Goal: Check status: Check status

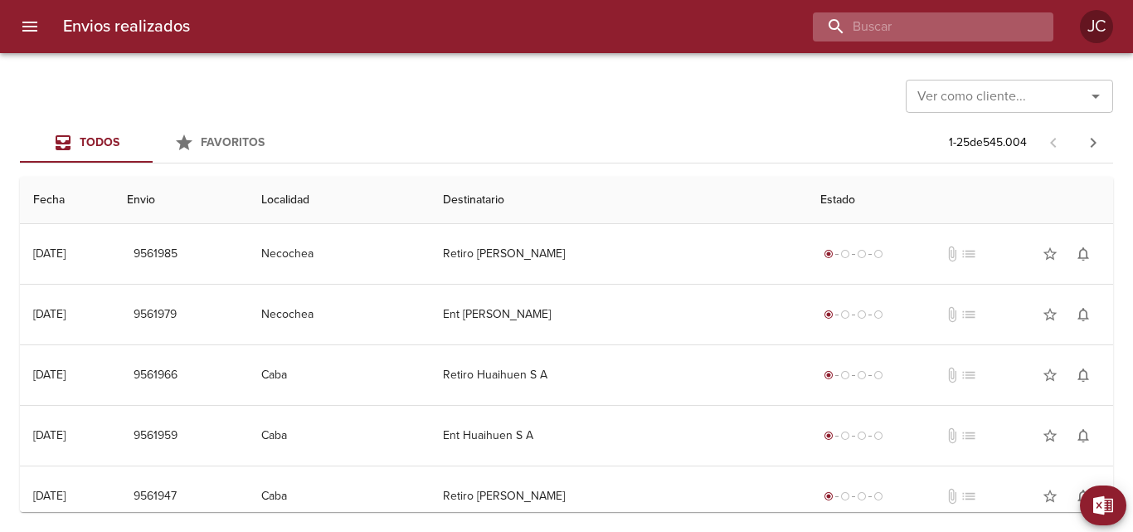
click at [915, 23] on input "buscar" at bounding box center [919, 26] width 212 height 29
paste input "9066098"
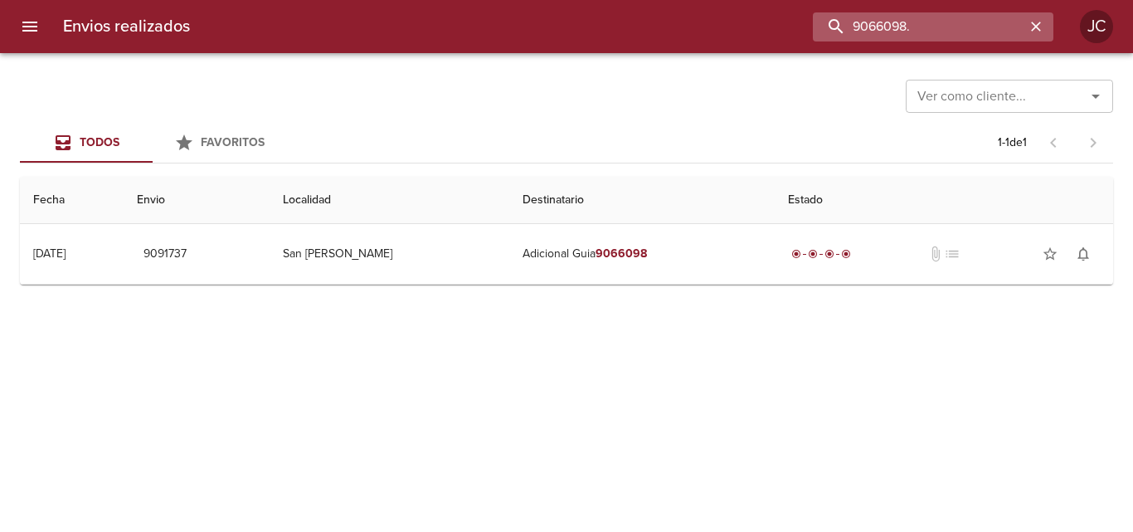
click at [909, 32] on input "9066098." at bounding box center [919, 26] width 212 height 29
click at [918, 32] on input "9066098." at bounding box center [919, 26] width 212 height 29
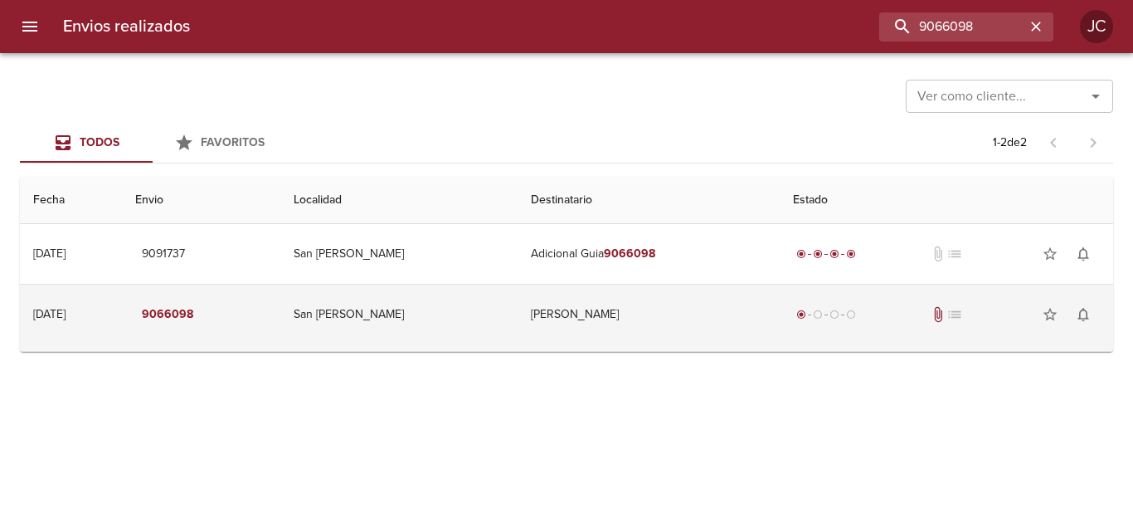
click at [518, 314] on td "[PERSON_NAME]" at bounding box center [649, 315] width 262 height 60
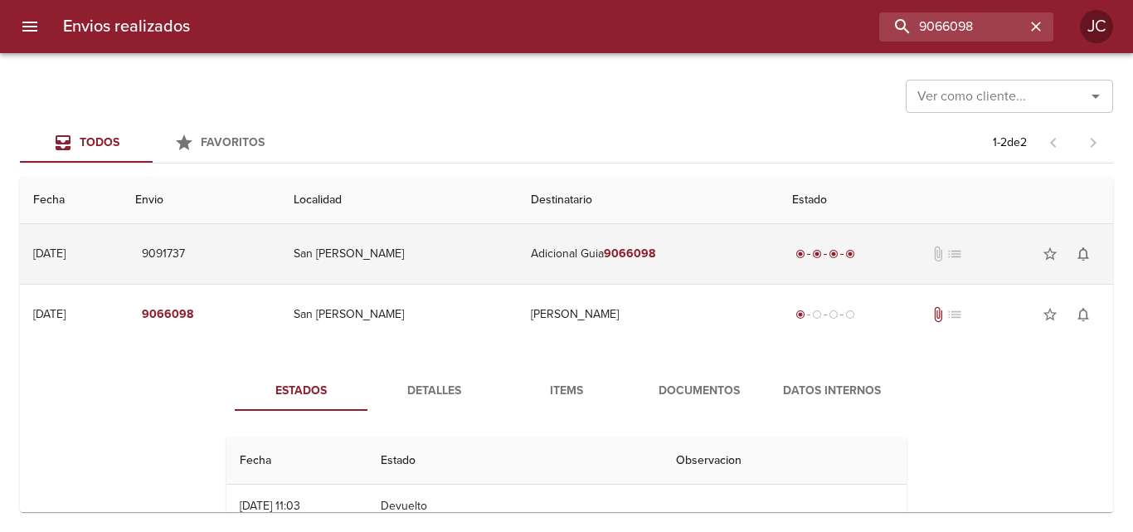
click at [548, 267] on td "Adicional Guia 9066098" at bounding box center [649, 254] width 262 height 60
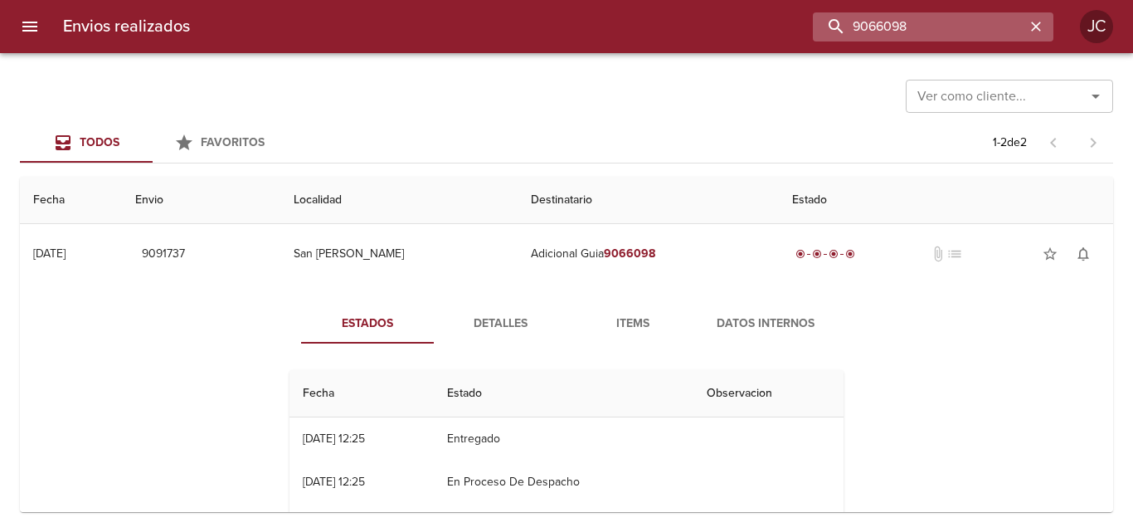
click at [983, 22] on input "9066098" at bounding box center [919, 26] width 212 height 29
paste input "92414"
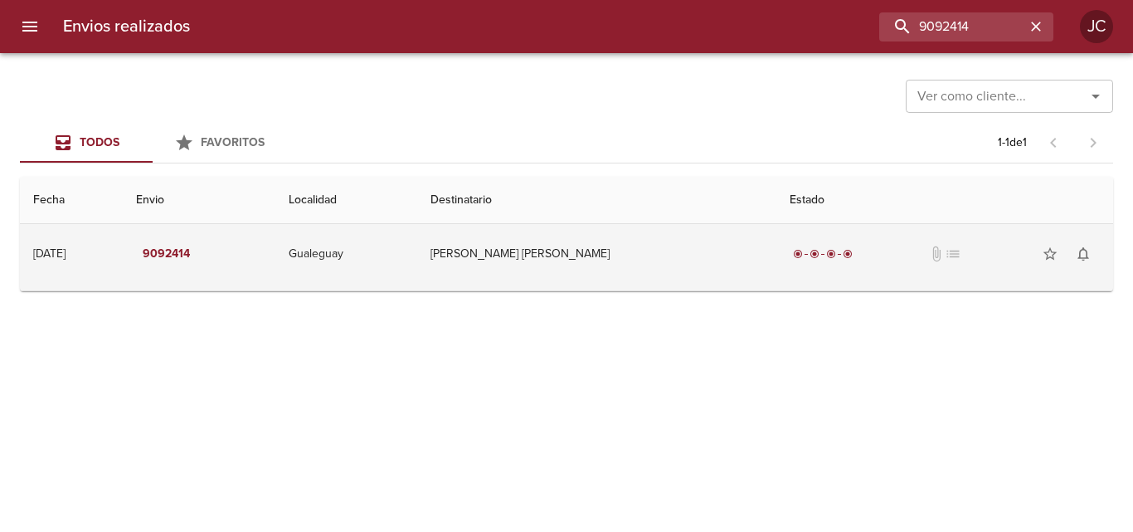
click at [716, 240] on td "[PERSON_NAME] [PERSON_NAME]" at bounding box center [596, 254] width 359 height 60
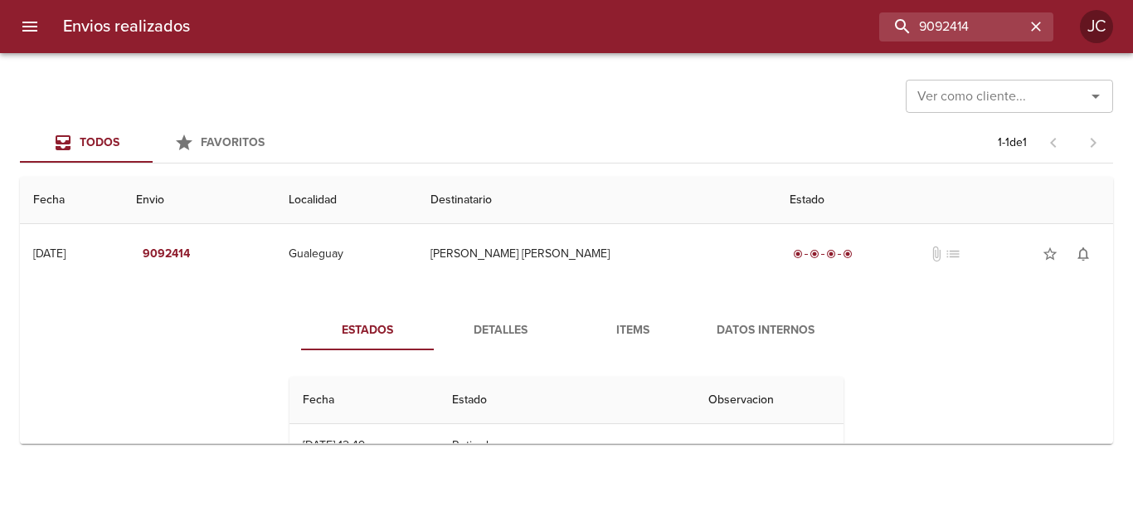
click at [690, 333] on button "Items" at bounding box center [633, 330] width 133 height 40
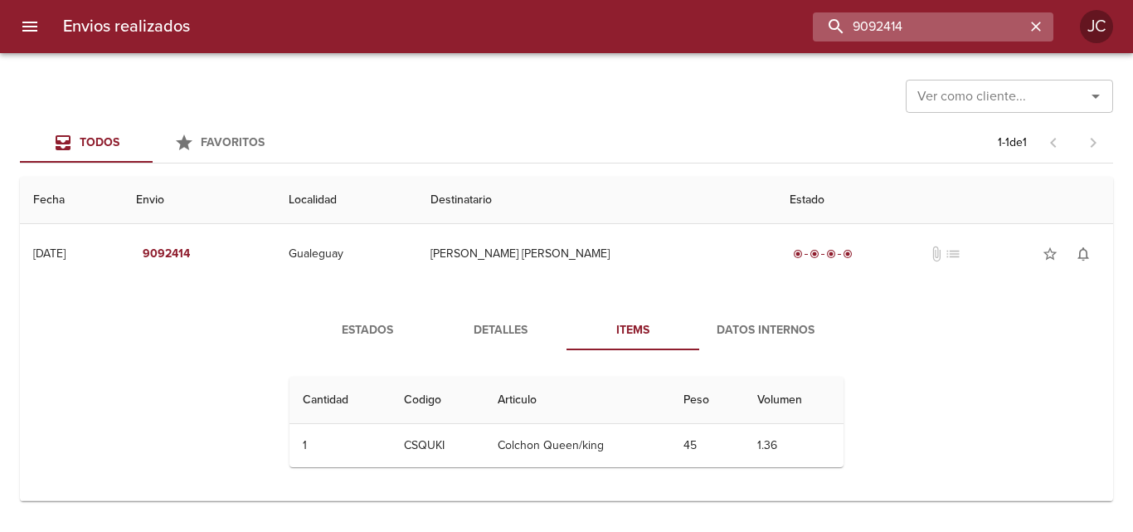
click at [944, 32] on input "9092414" at bounding box center [919, 26] width 212 height 29
click at [943, 32] on input "9092414" at bounding box center [919, 26] width 212 height 29
click at [940, 34] on input "9092414" at bounding box center [919, 26] width 212 height 29
paste input "101607"
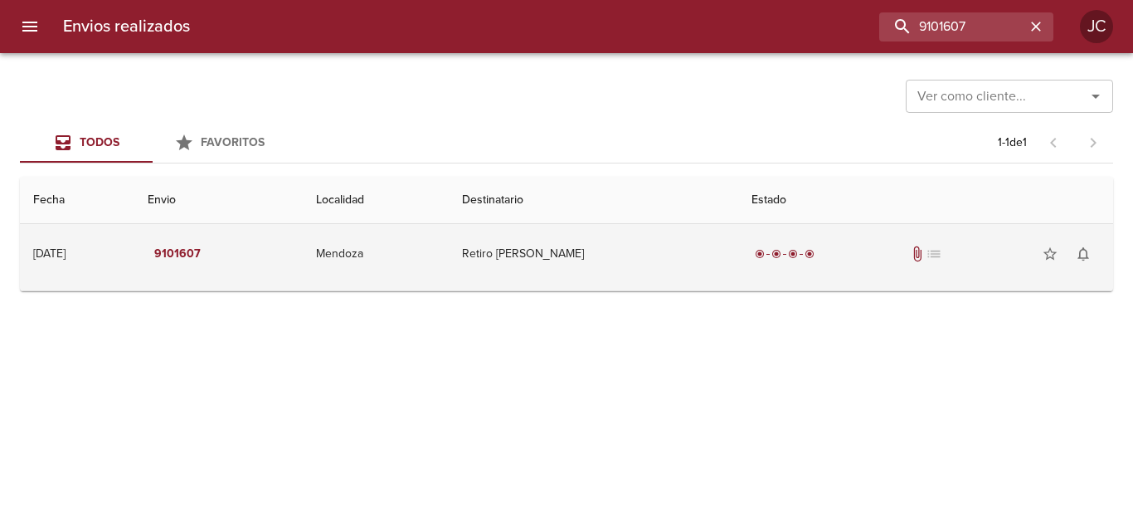
click at [601, 270] on td "Retiro [PERSON_NAME]" at bounding box center [594, 254] width 290 height 60
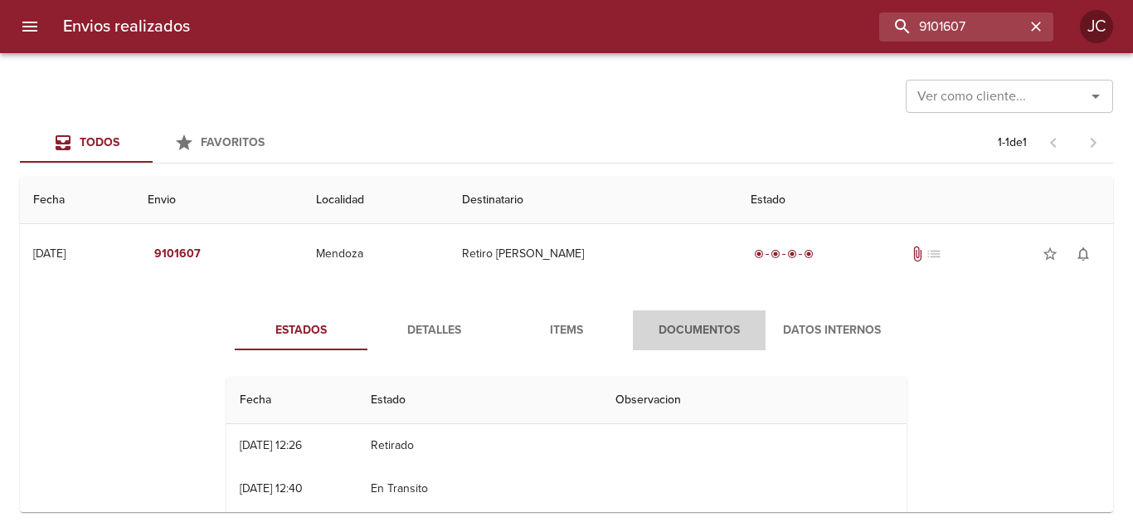
click at [680, 333] on span "Documentos" at bounding box center [699, 330] width 113 height 21
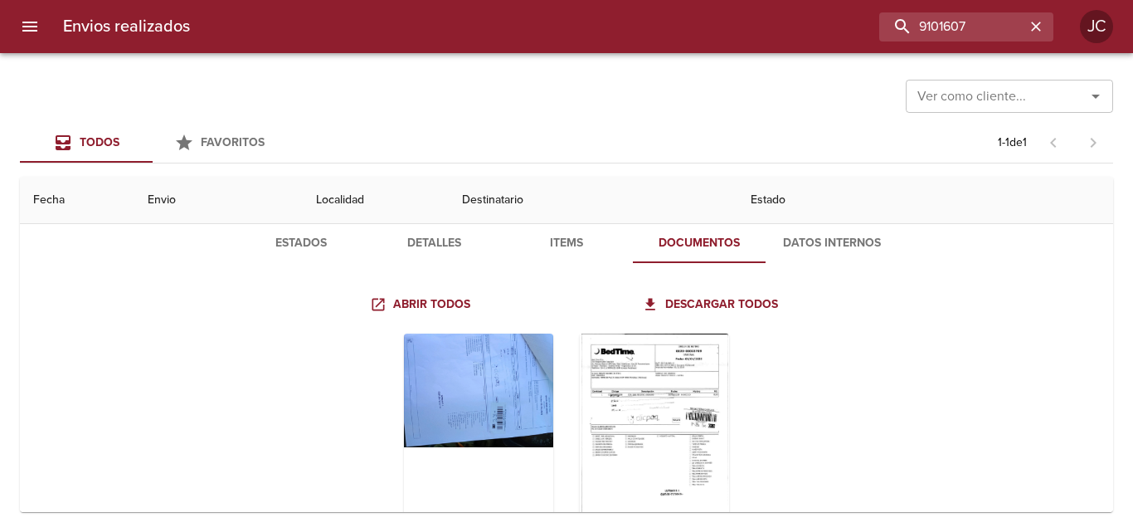
scroll to position [163, 0]
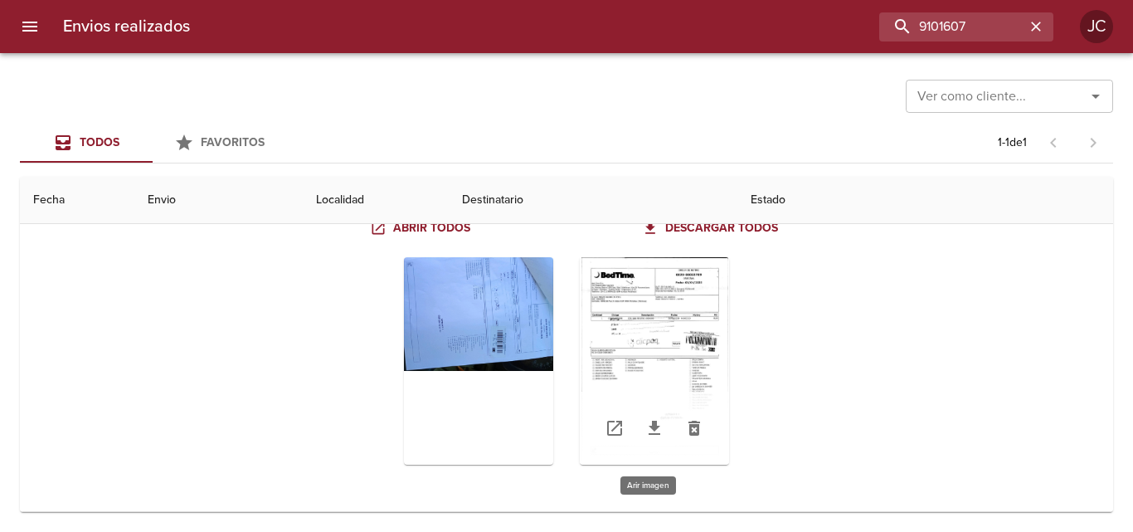
click at [679, 345] on div "Tabla de envíos del cliente" at bounding box center [654, 360] width 149 height 207
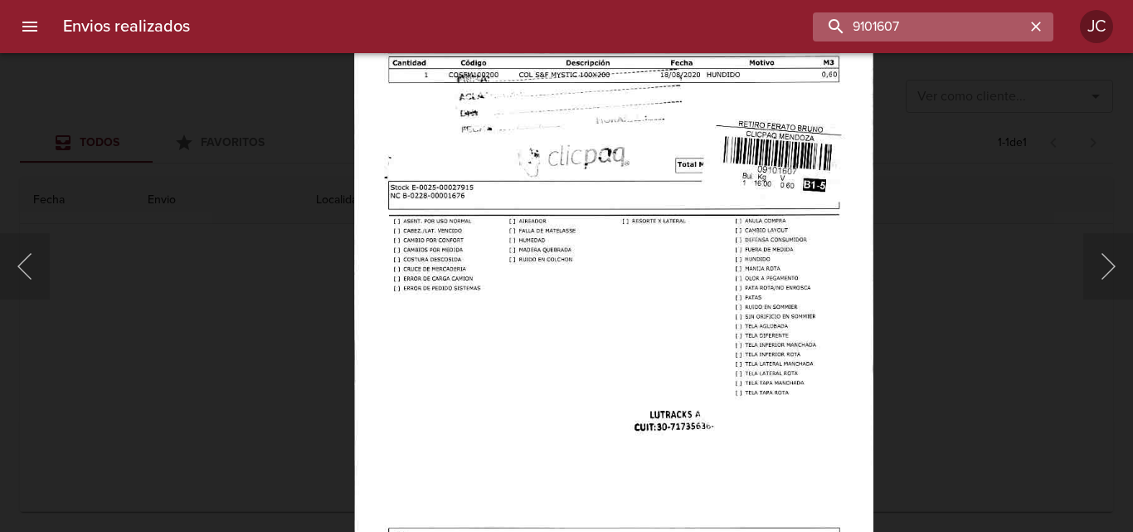
click at [993, 27] on input "9101607" at bounding box center [919, 26] width 212 height 29
click at [987, 34] on input "9101607" at bounding box center [919, 26] width 212 height 29
paste input "354025"
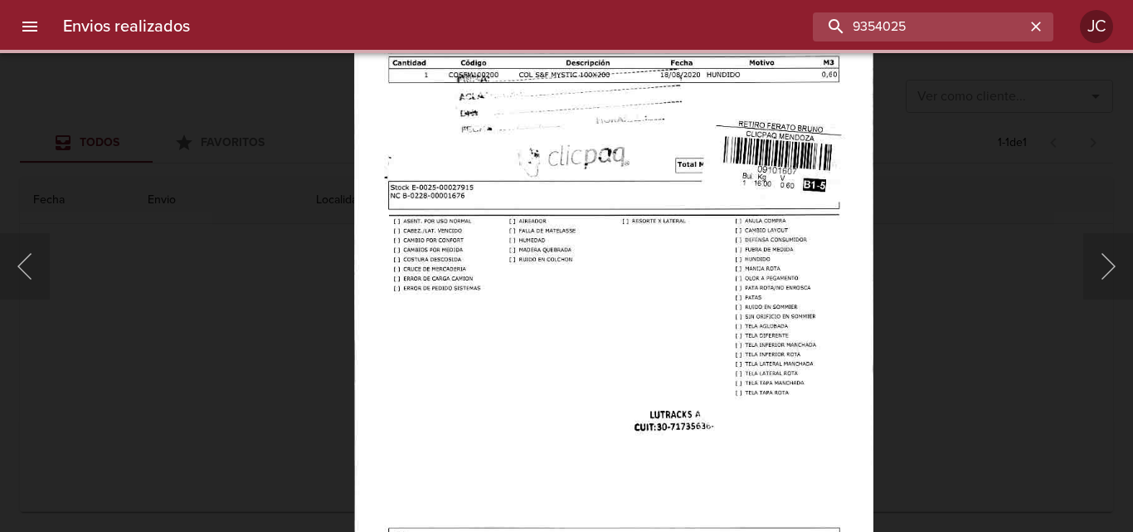
scroll to position [0, 0]
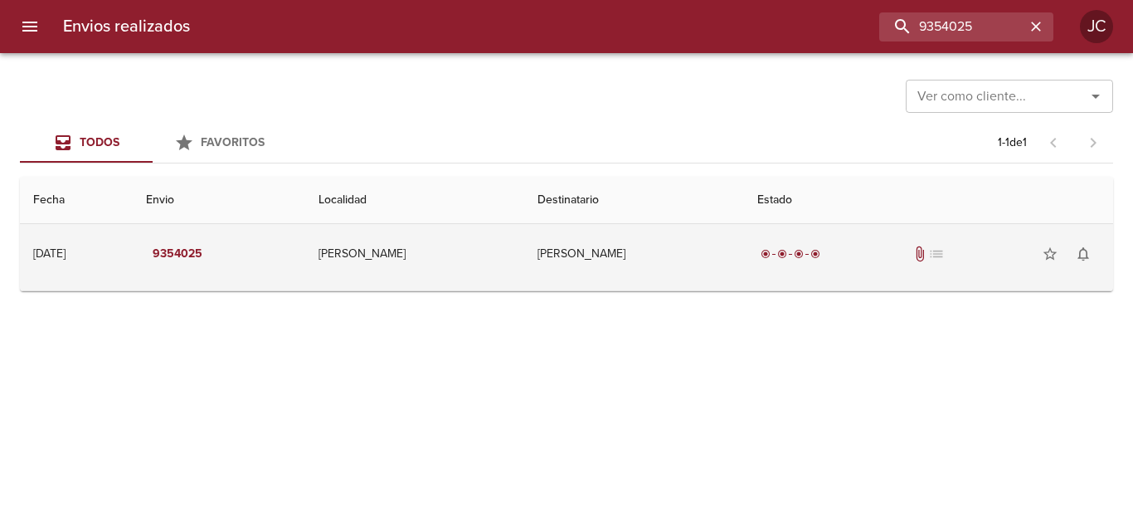
click at [908, 271] on td "radio_button_checked radio_button_checked radio_button_checked radio_button_che…" at bounding box center [928, 254] width 369 height 60
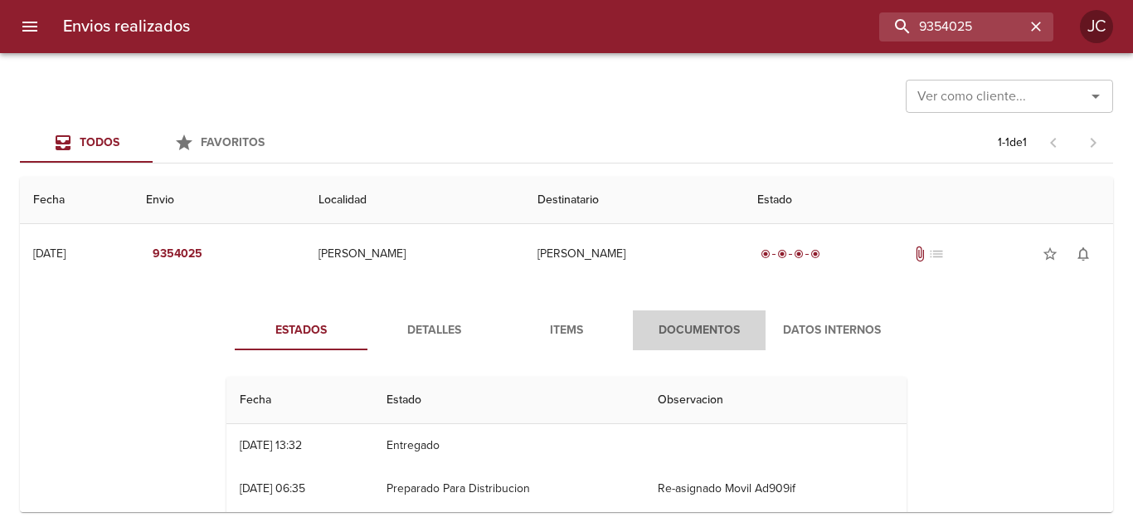
click at [719, 329] on span "Documentos" at bounding box center [699, 330] width 113 height 21
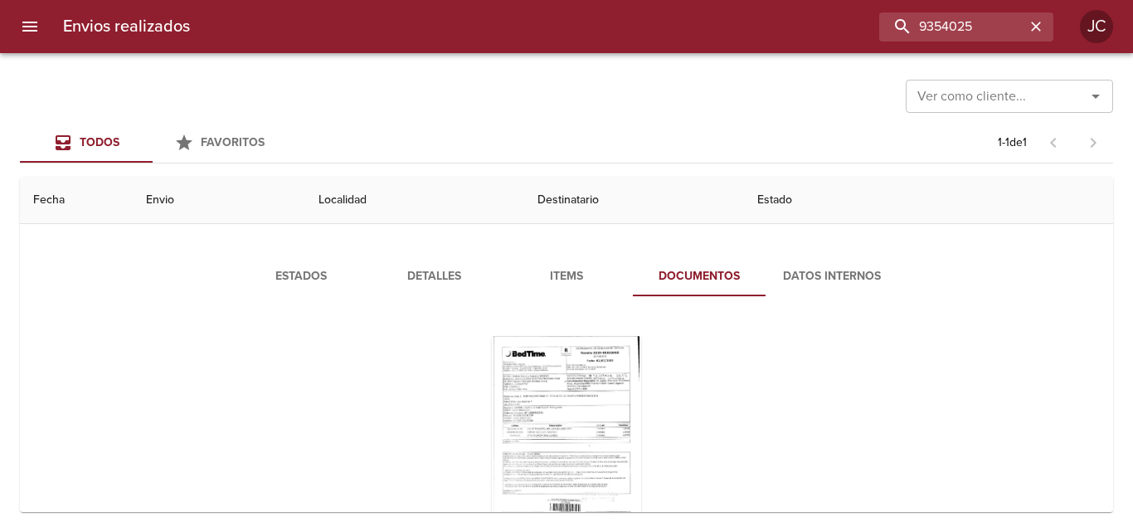
scroll to position [133, 0]
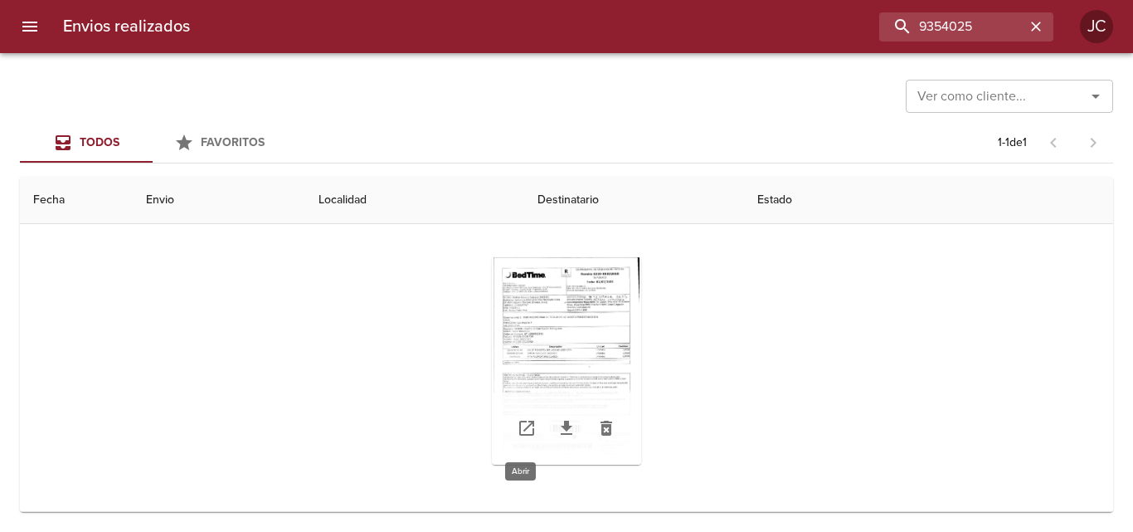
click at [525, 431] on icon "Tabla de envíos del cliente" at bounding box center [527, 428] width 20 height 20
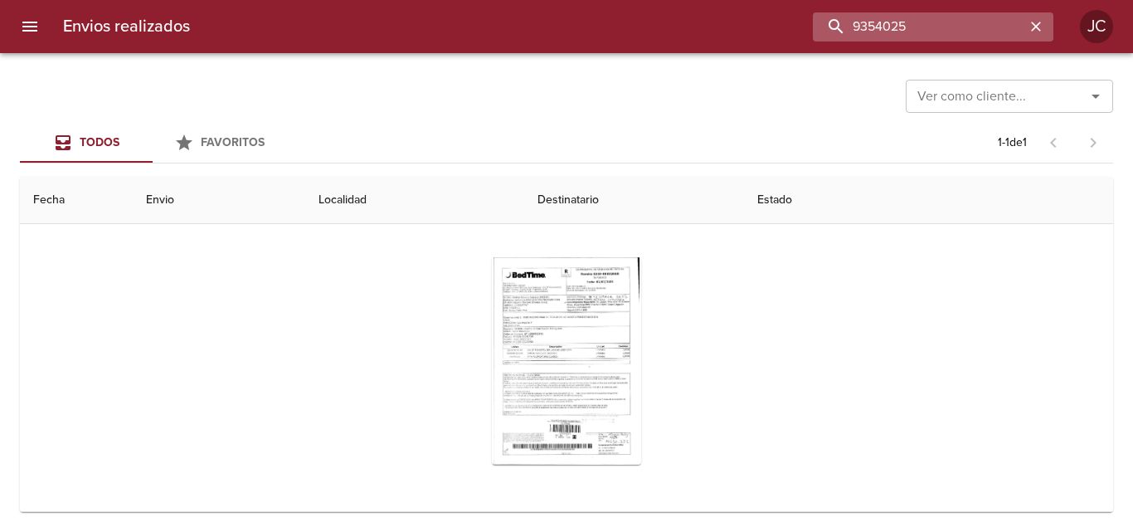
click at [908, 17] on input "9354025" at bounding box center [919, 26] width 212 height 29
paste input "529924"
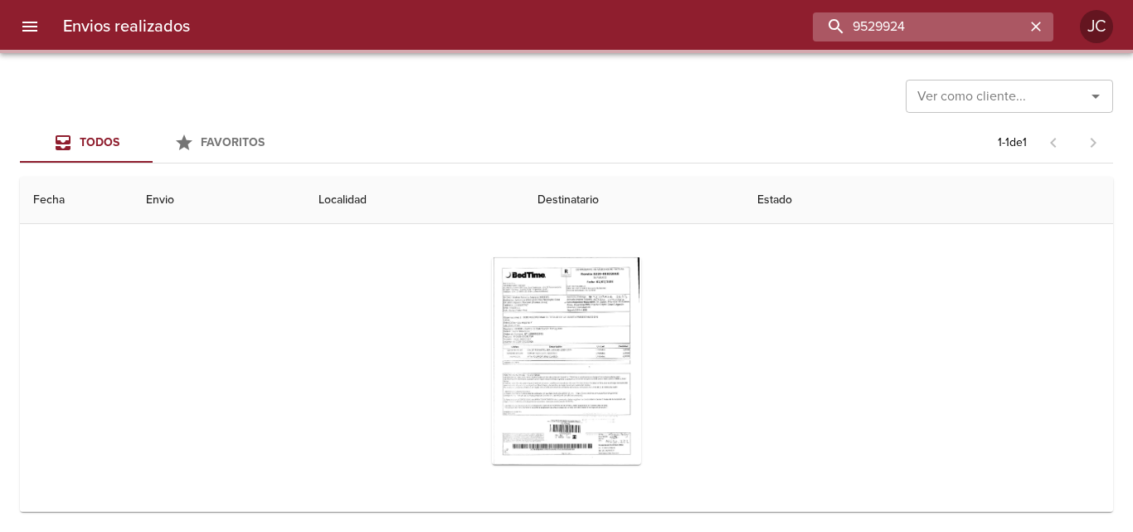
scroll to position [0, 0]
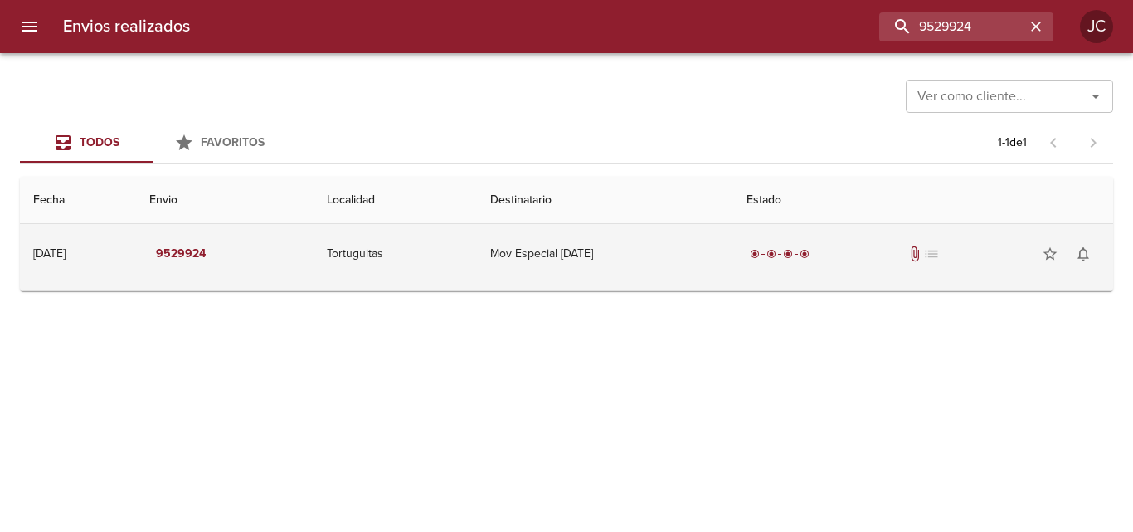
click at [537, 241] on td "Mov Especial [DATE]" at bounding box center [605, 254] width 256 height 60
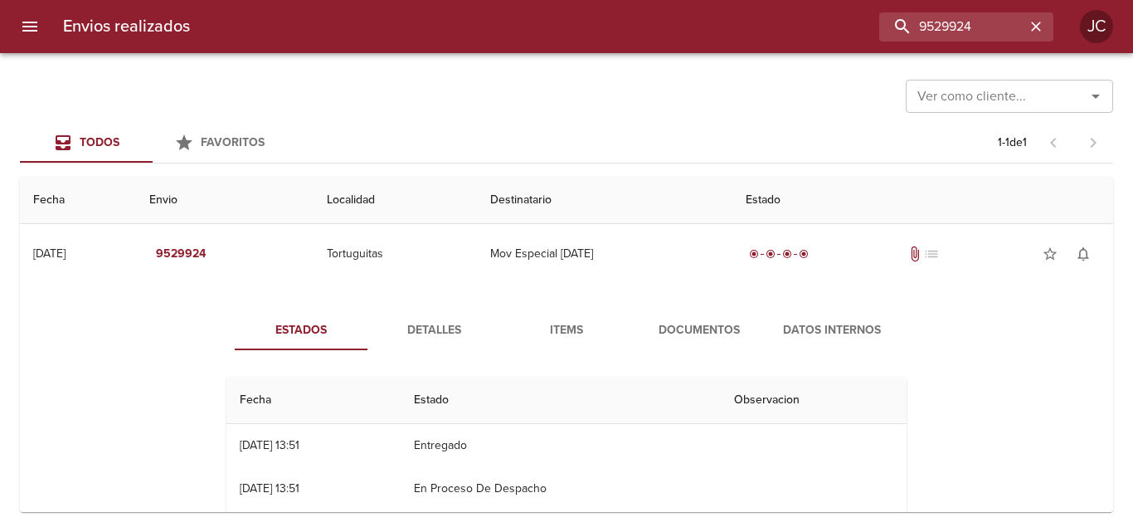
click at [693, 323] on span "Documentos" at bounding box center [699, 330] width 113 height 21
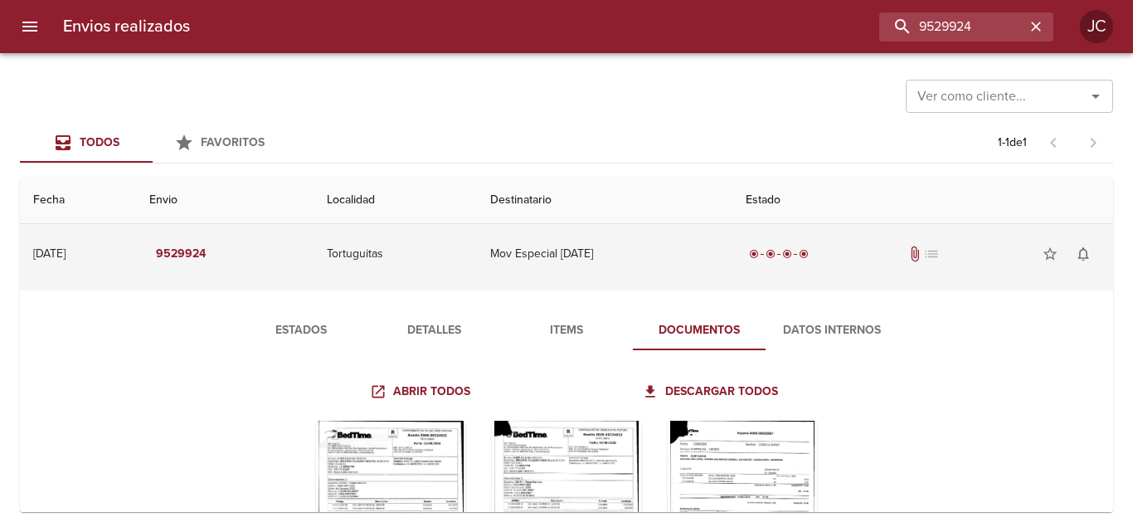
scroll to position [163, 0]
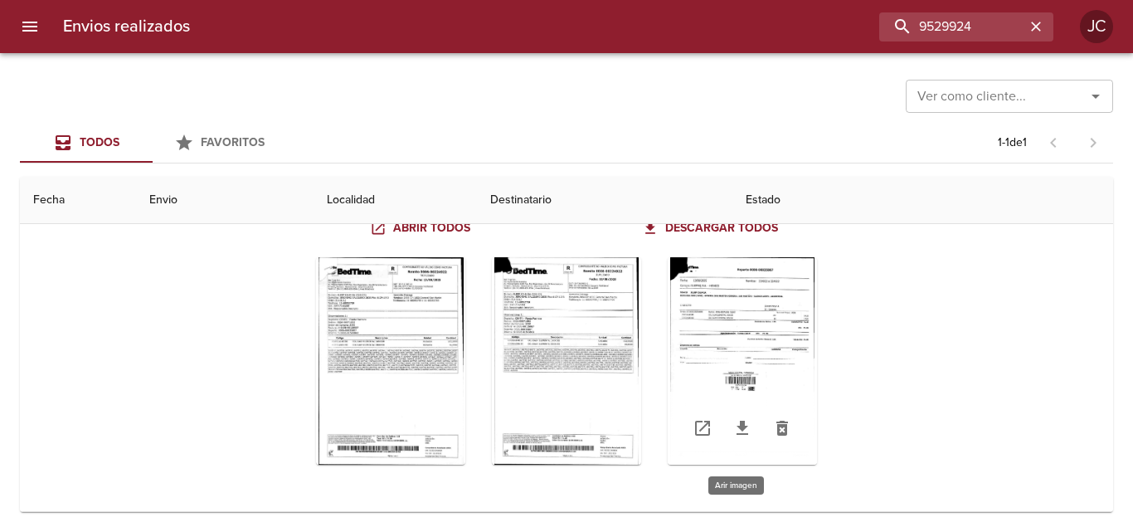
click at [767, 313] on div "Tabla de envíos del cliente" at bounding box center [742, 360] width 149 height 207
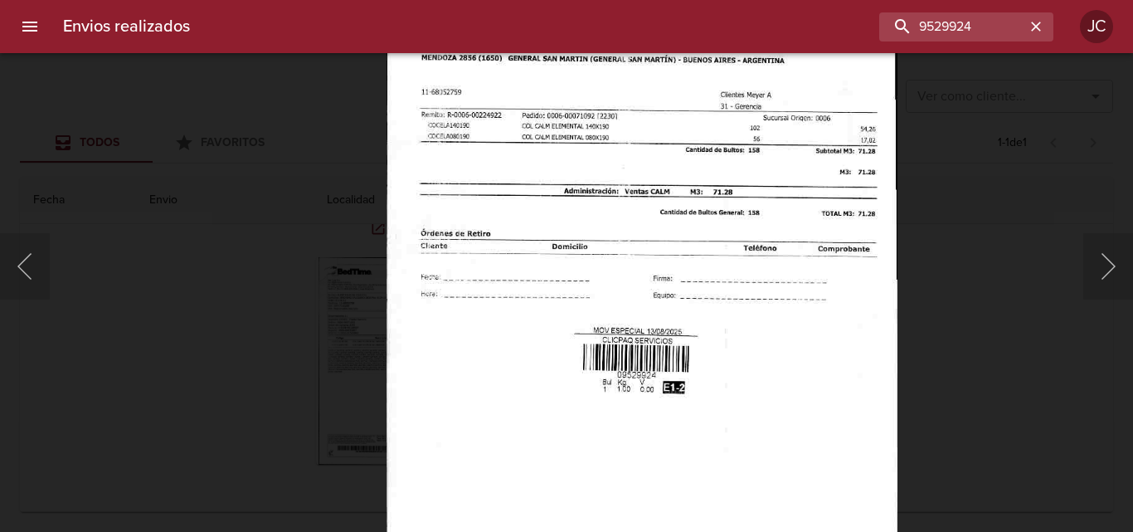
click at [59, 259] on div "Lightbox" at bounding box center [566, 266] width 1133 height 532
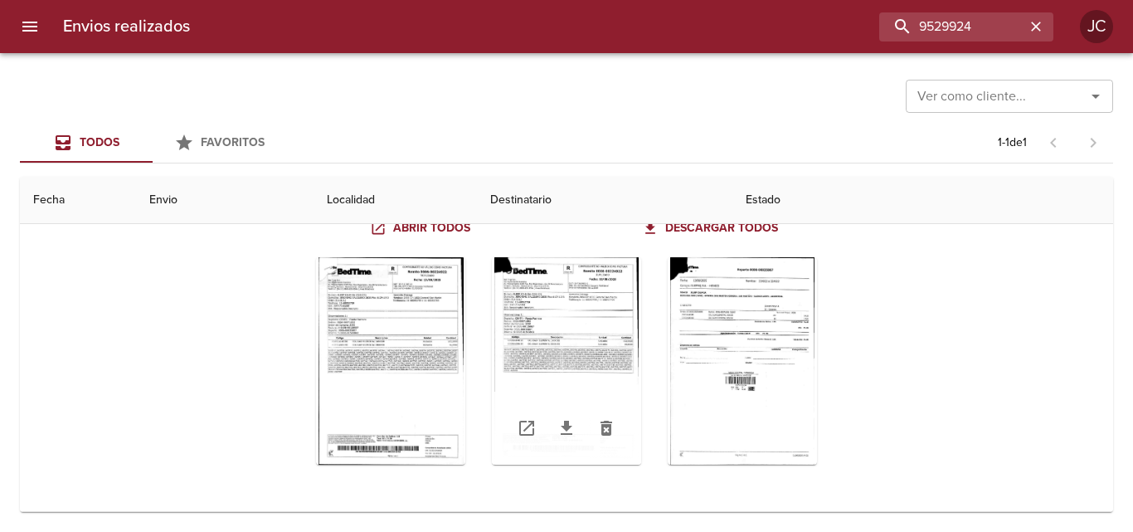
click at [530, 302] on div "Tabla de envíos del cliente" at bounding box center [566, 360] width 149 height 207
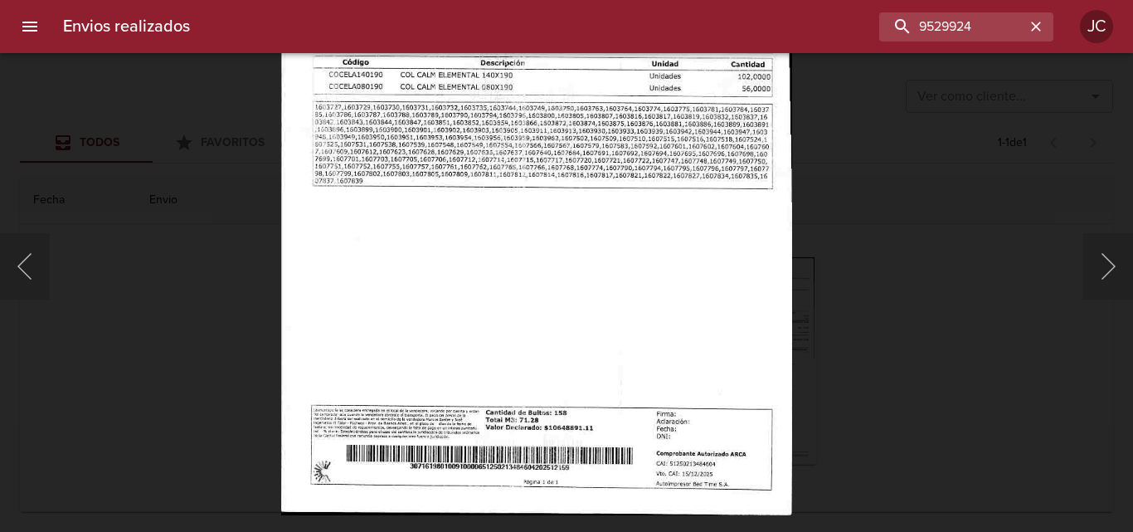
click at [410, 144] on img "Lightbox" at bounding box center [536, 147] width 512 height 735
drag, startPoint x: 234, startPoint y: 164, endPoint x: 235, endPoint y: 190, distance: 25.7
click at [234, 179] on div "Lightbox" at bounding box center [566, 266] width 1133 height 532
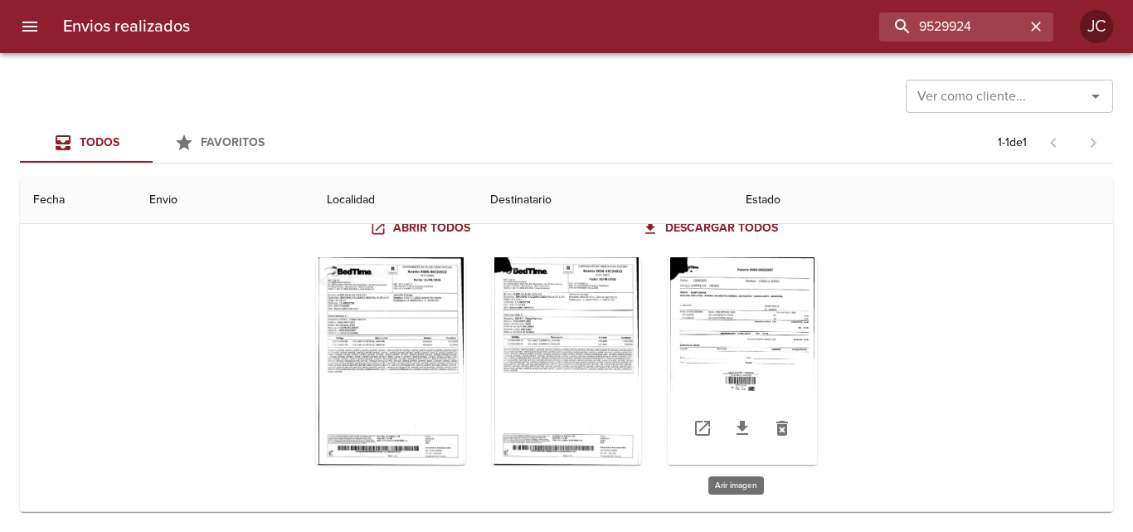
click at [793, 319] on div "Tabla de envíos del cliente" at bounding box center [742, 360] width 149 height 207
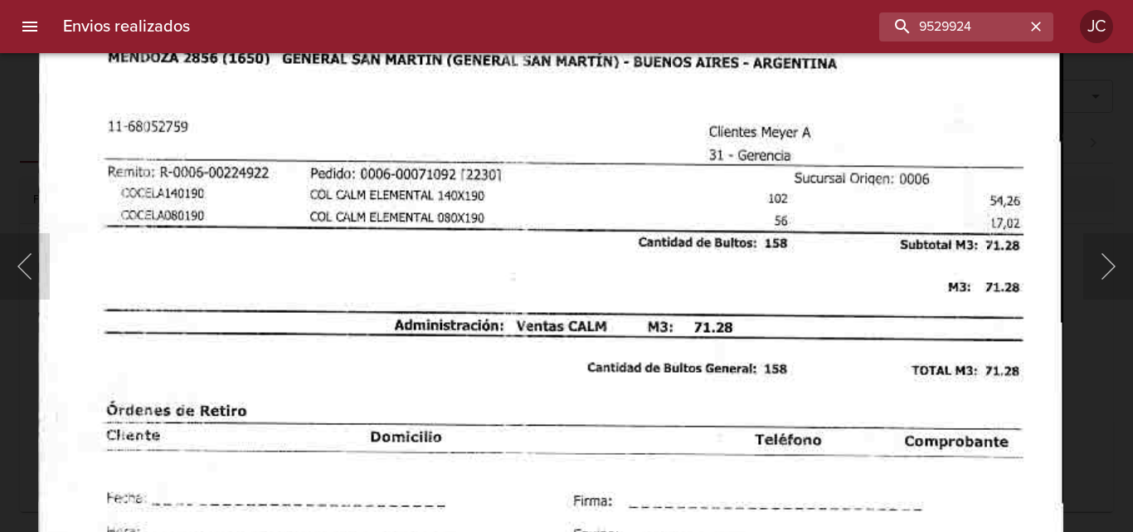
click at [567, 383] on img "Lightbox" at bounding box center [550, 522] width 1025 height 1477
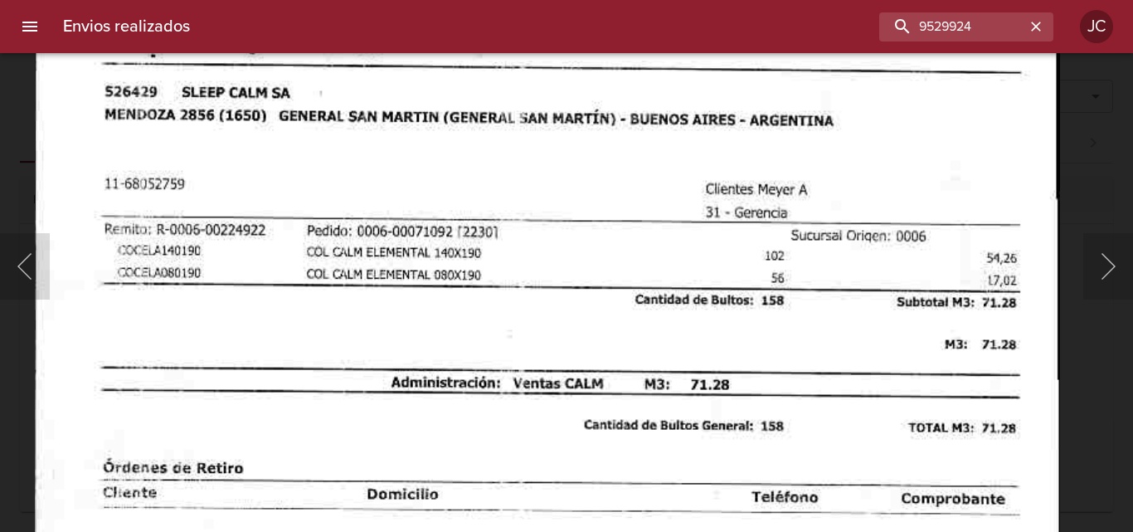
click at [23, 169] on div "Lightbox" at bounding box center [566, 266] width 1133 height 532
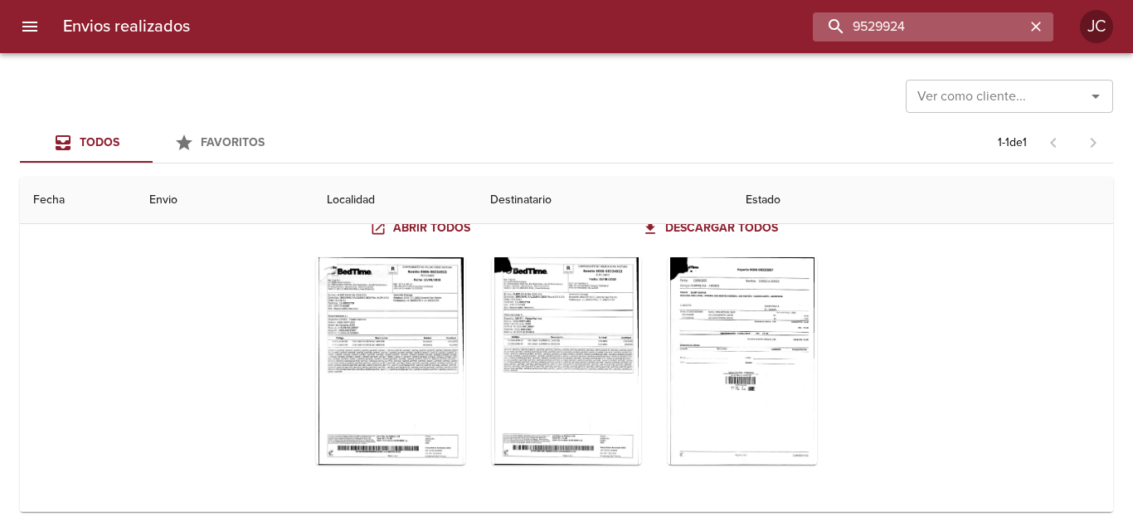
click at [952, 34] on input "9529924" at bounding box center [919, 26] width 212 height 29
paste input "41058"
type input "9541058"
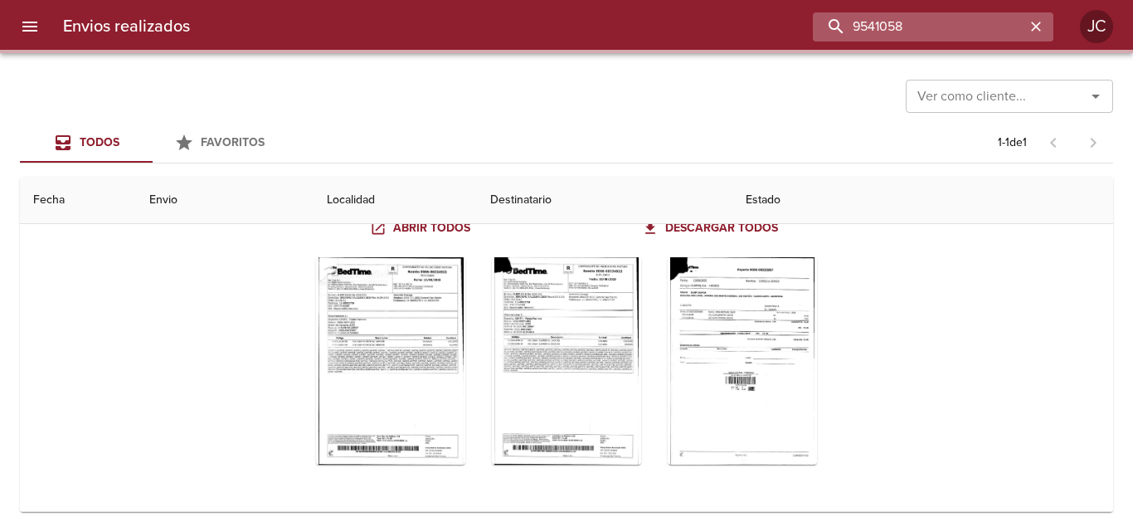
scroll to position [0, 0]
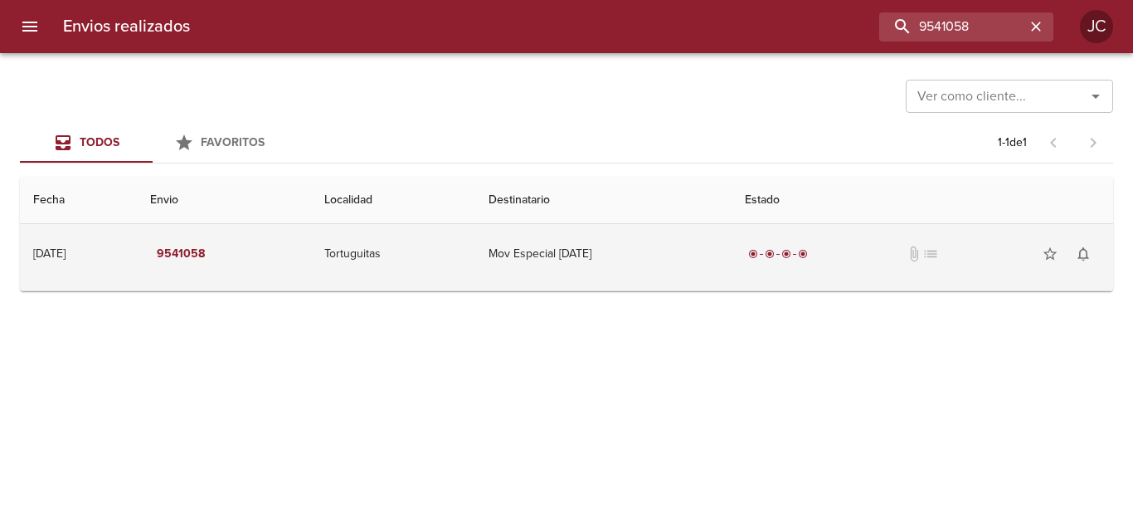
click at [728, 250] on td "Mov Especial [DATE]" at bounding box center [603, 254] width 256 height 60
